Goal: Transaction & Acquisition: Purchase product/service

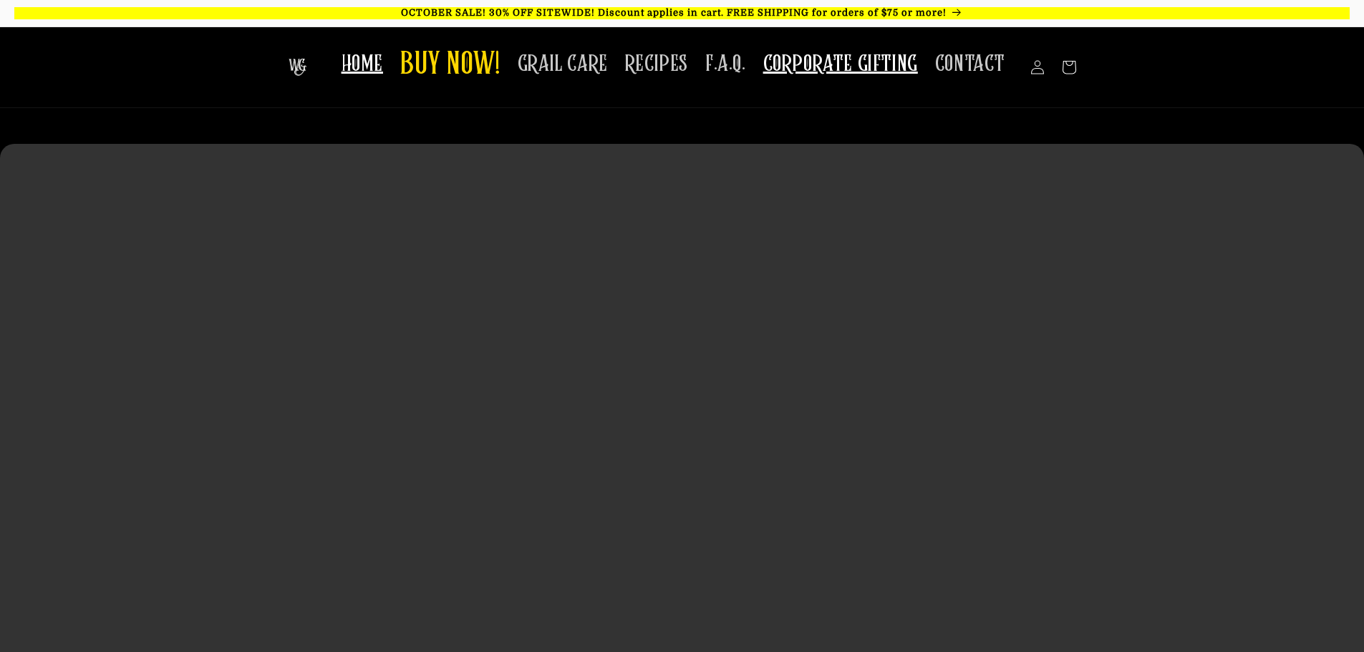
click at [831, 75] on span "CORPORATE GIFTING" at bounding box center [840, 64] width 155 height 28
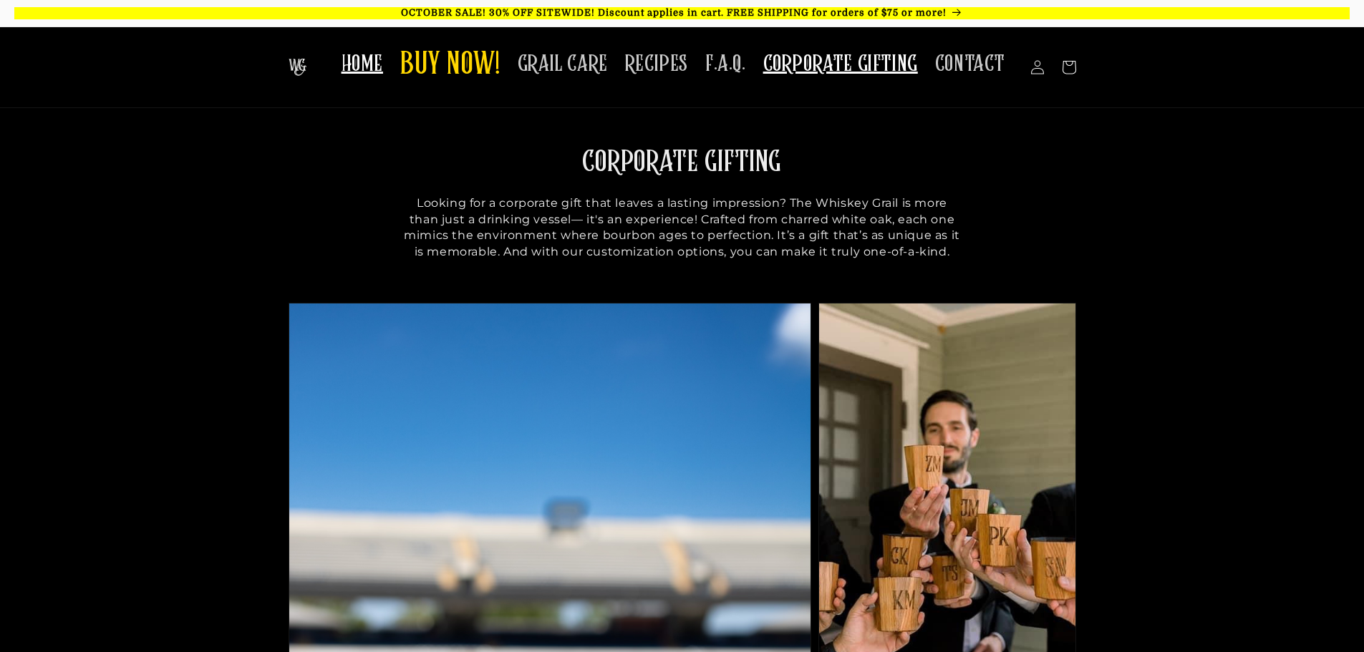
click at [367, 68] on span "HOME" at bounding box center [363, 64] width 42 height 28
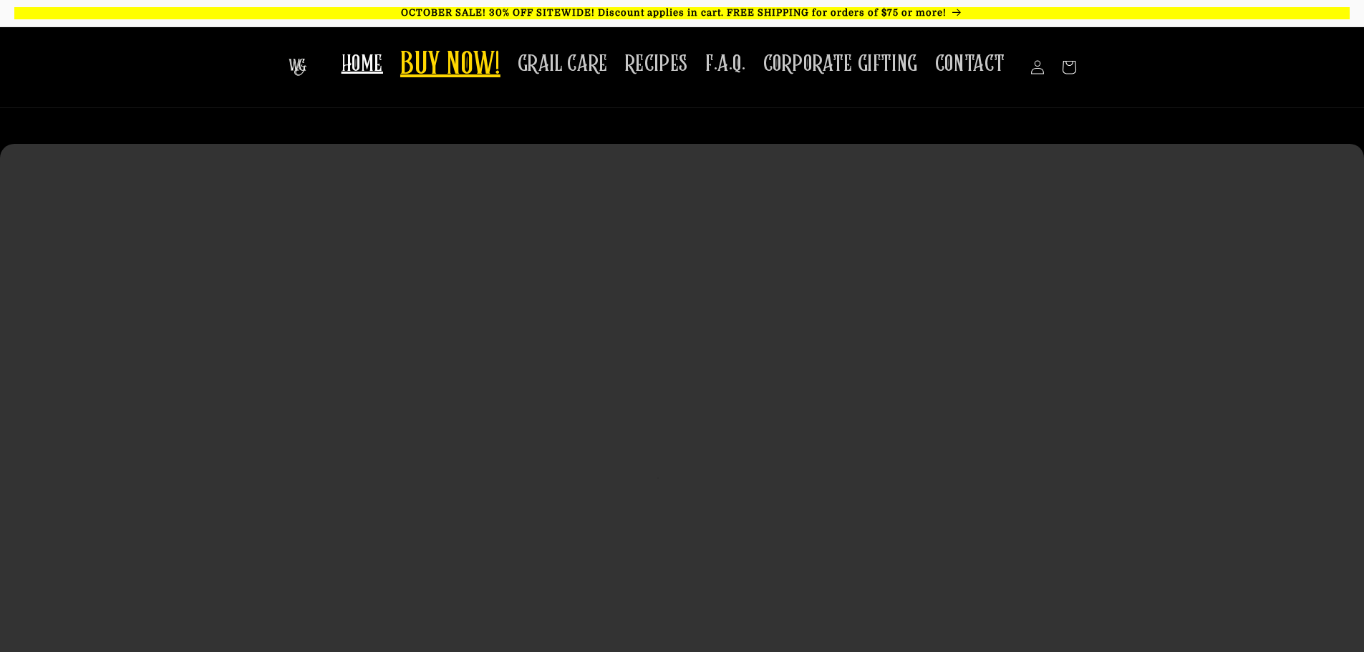
click at [440, 70] on span "BUY NOW!" at bounding box center [450, 65] width 100 height 39
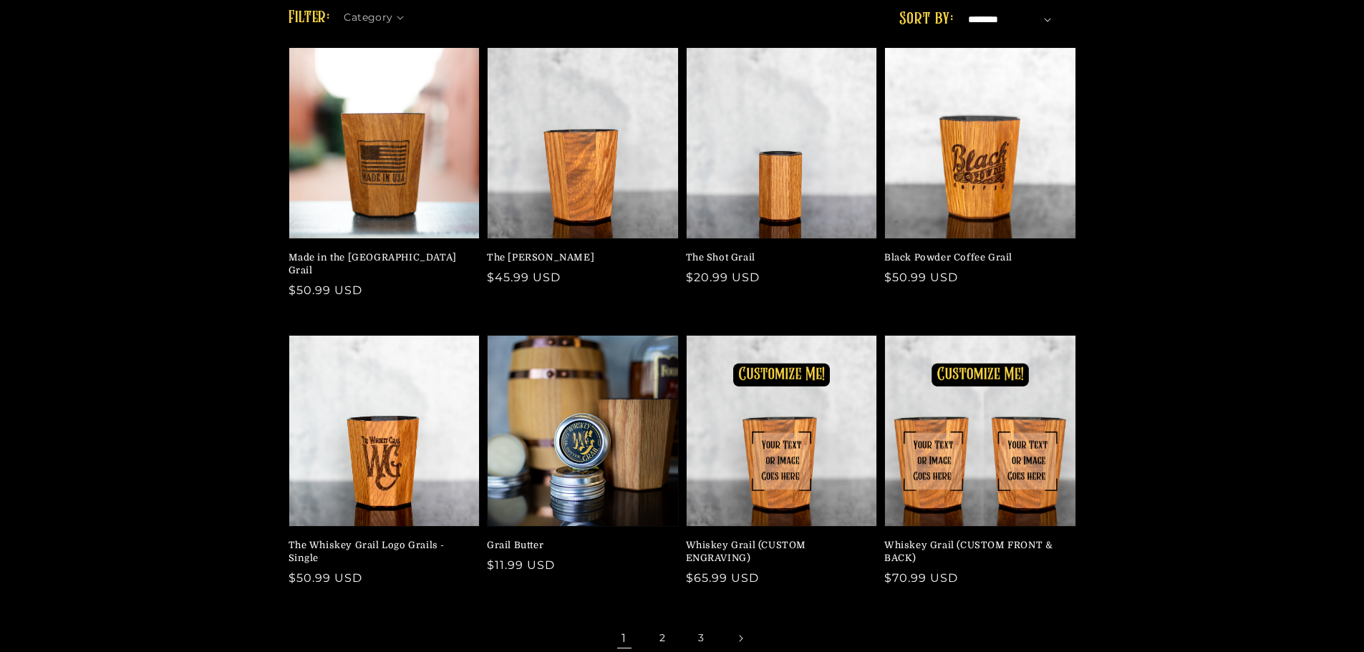
scroll to position [143, 0]
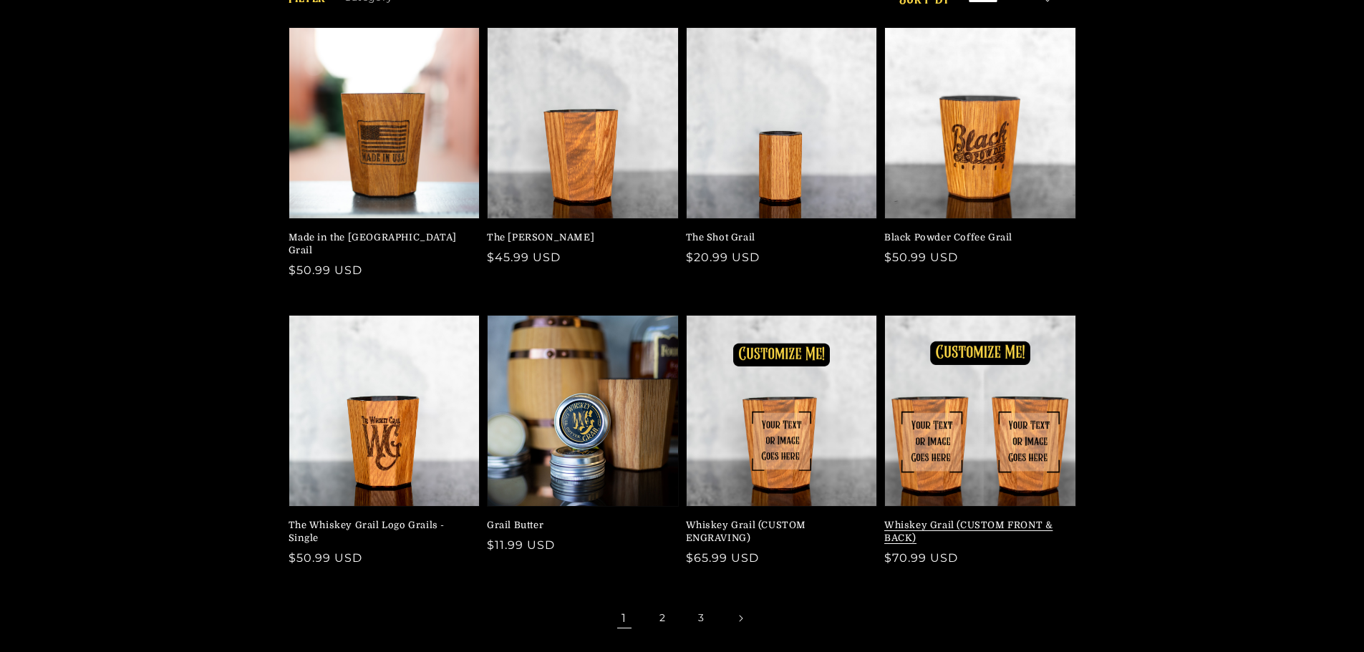
click at [1015, 519] on link "Whiskey Grail (CUSTOM FRONT & BACK)" at bounding box center [975, 532] width 183 height 26
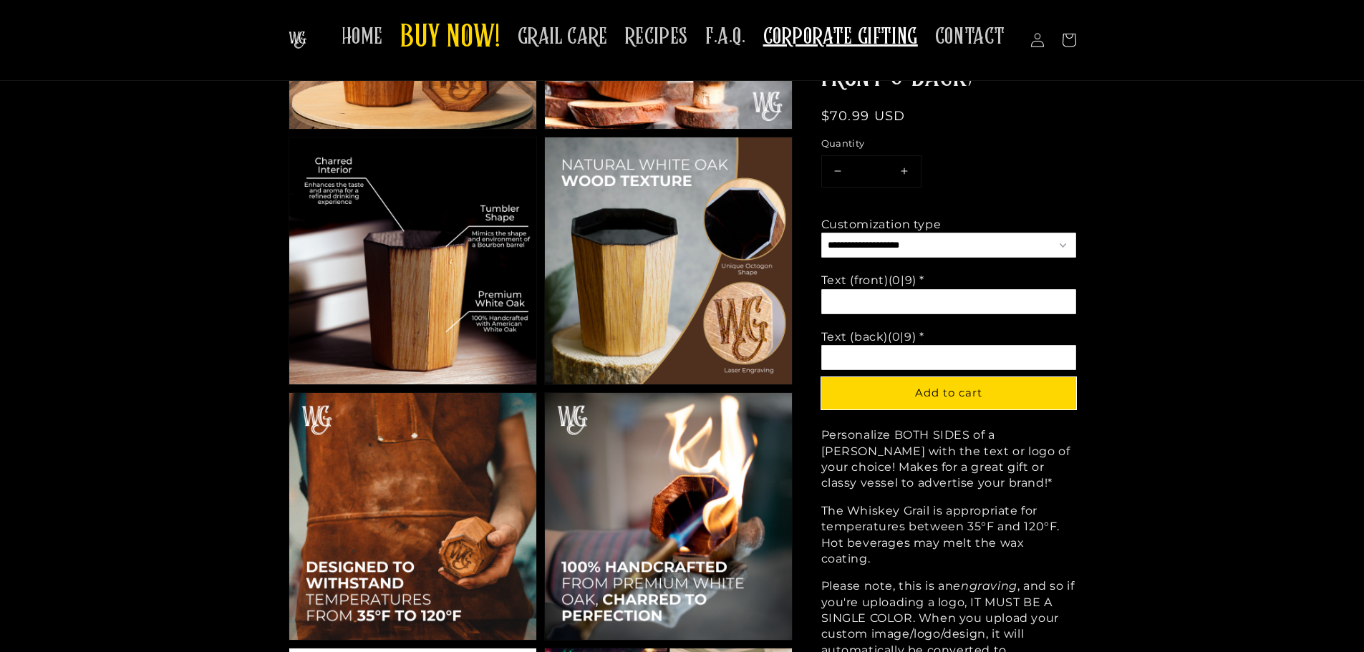
scroll to position [1289, 0]
